Goal: Information Seeking & Learning: Learn about a topic

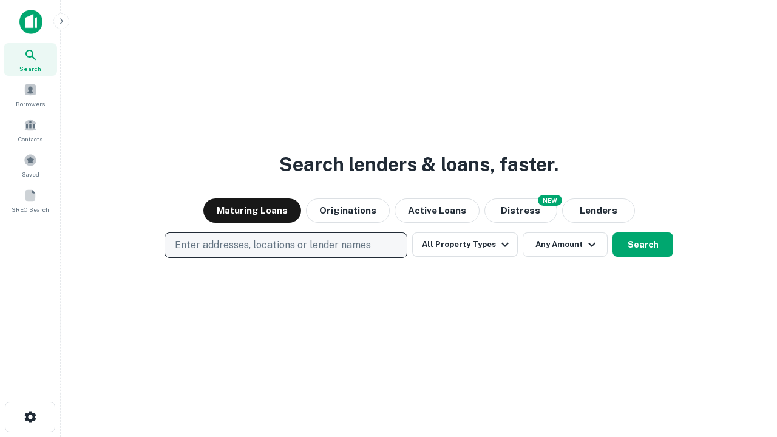
click at [285, 245] on p "Enter addresses, locations or lender names" at bounding box center [273, 245] width 196 height 15
type input "**********"
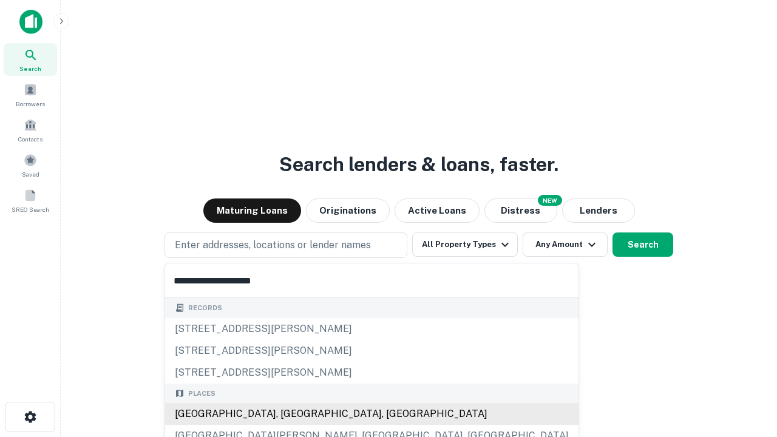
click at [290, 414] on div "[GEOGRAPHIC_DATA], [GEOGRAPHIC_DATA], [GEOGRAPHIC_DATA]" at bounding box center [372, 414] width 414 height 22
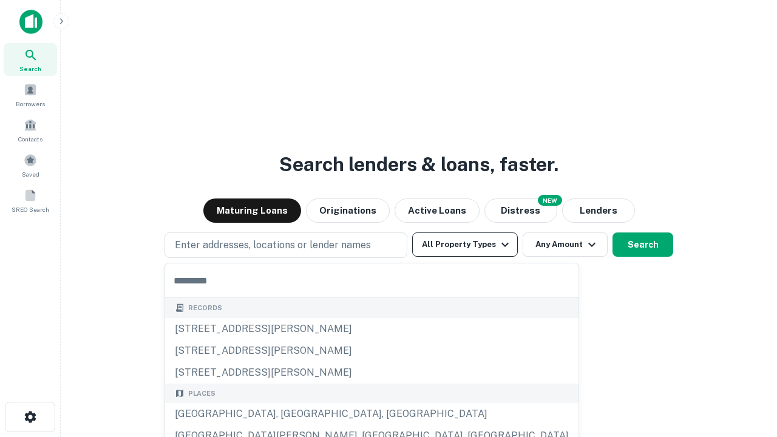
click at [465, 245] on button "All Property Types" at bounding box center [465, 245] width 106 height 24
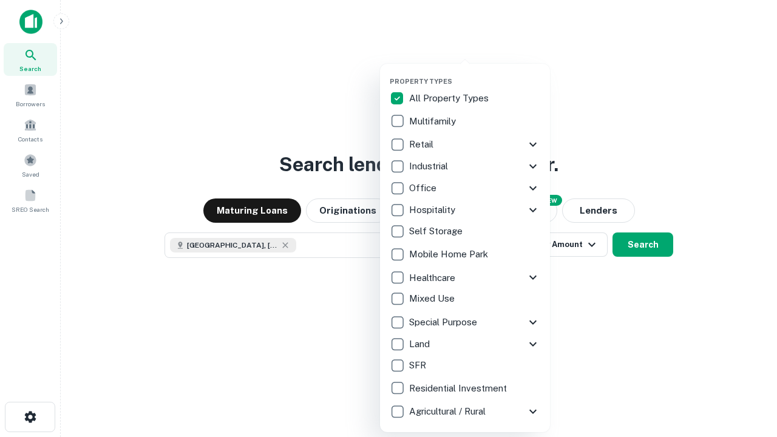
click at [475, 73] on button "button" at bounding box center [475, 73] width 170 height 1
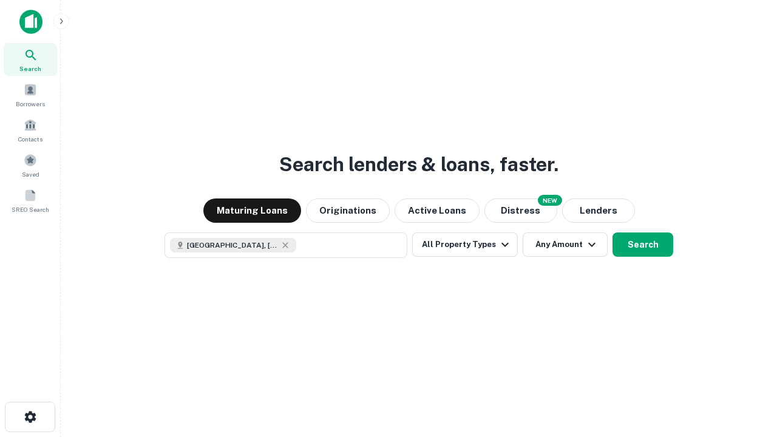
scroll to position [19, 0]
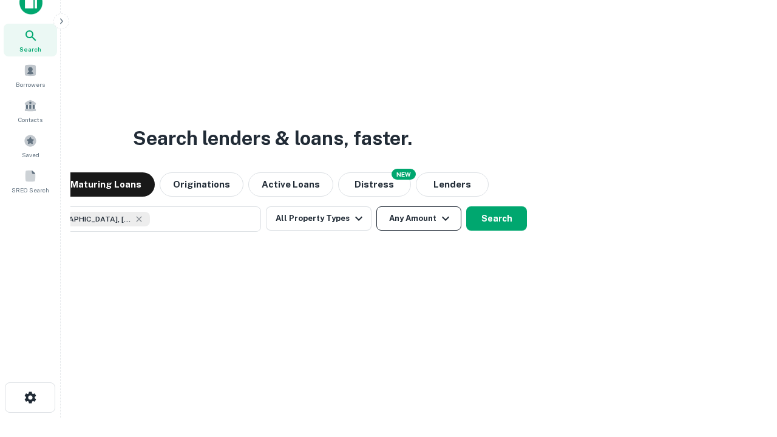
click at [377, 206] on button "Any Amount" at bounding box center [419, 218] width 85 height 24
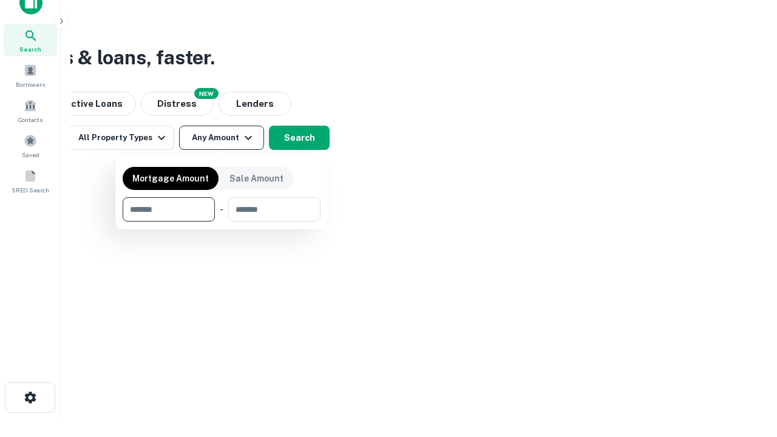
type input "*******"
click at [222, 222] on button "button" at bounding box center [222, 222] width 198 height 1
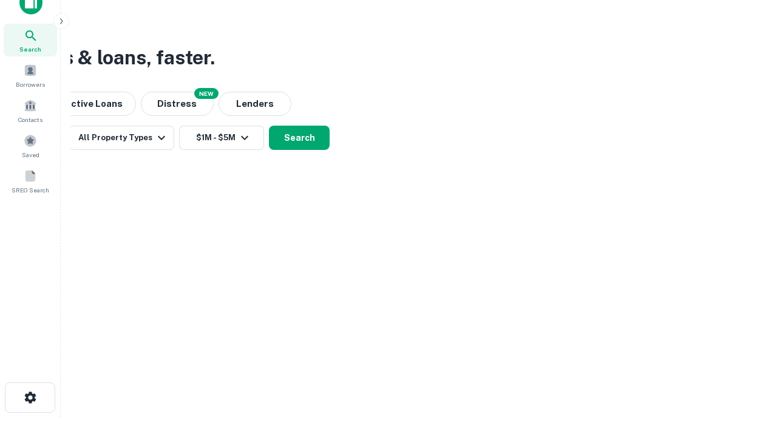
scroll to position [7, 224]
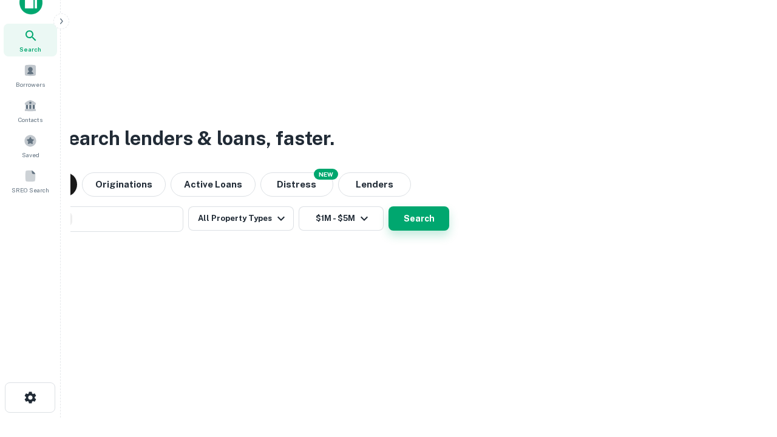
click at [389, 206] on button "Search" at bounding box center [419, 218] width 61 height 24
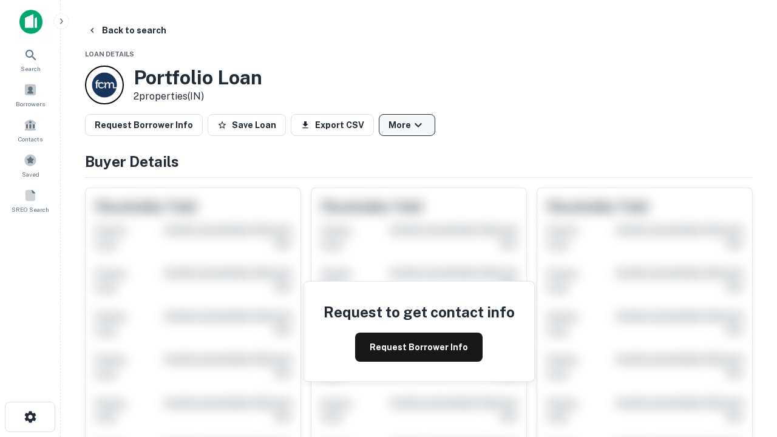
click at [407, 125] on button "More" at bounding box center [407, 125] width 56 height 22
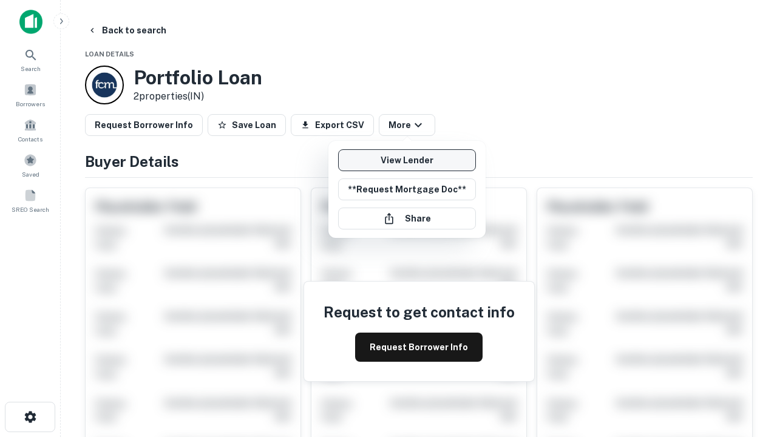
click at [407, 160] on link "View Lender" at bounding box center [407, 160] width 138 height 22
